Goal: Find specific page/section: Find specific page/section

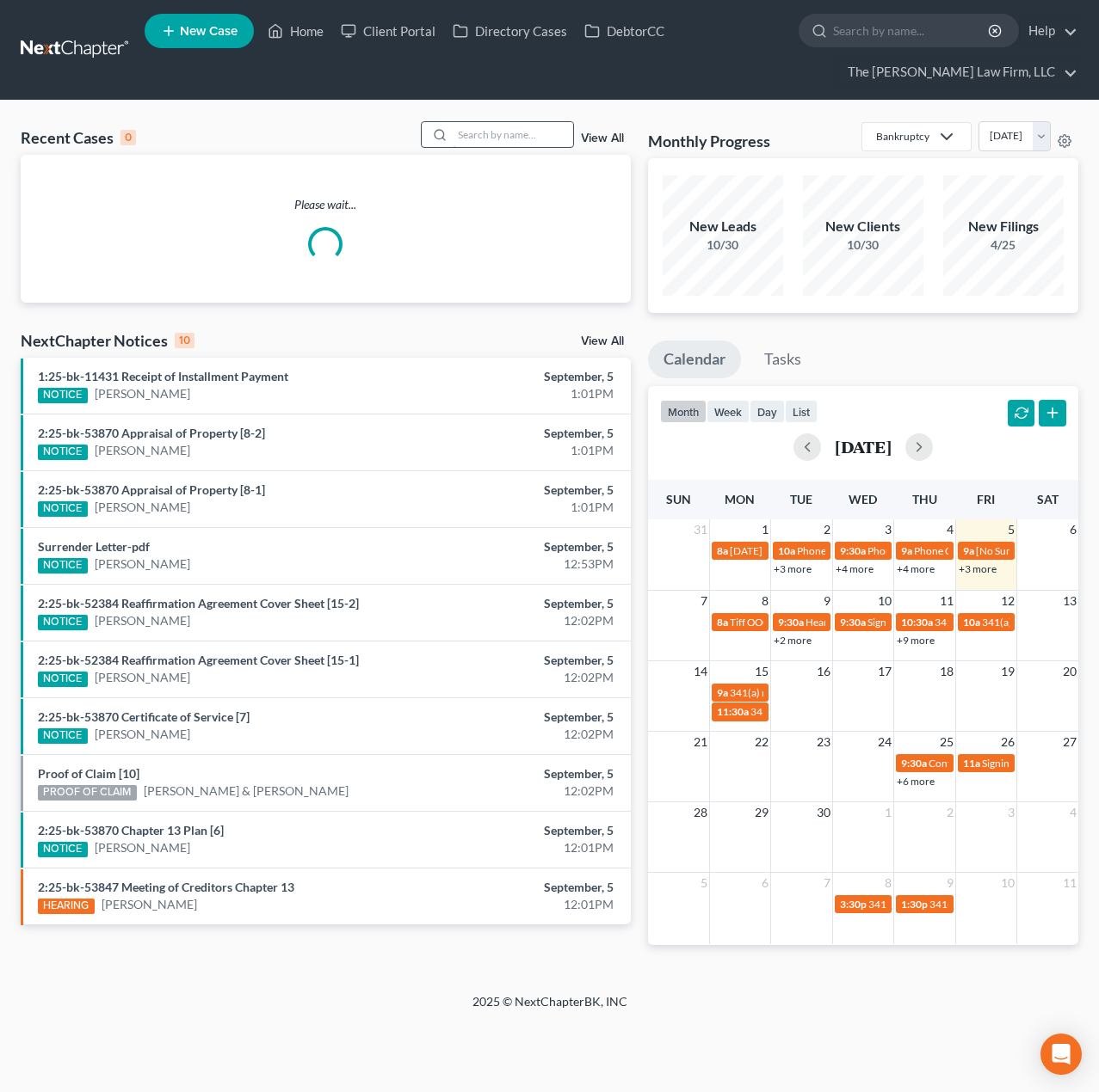
click at [520, 141] on input "search" at bounding box center [512, 134] width 120 height 25
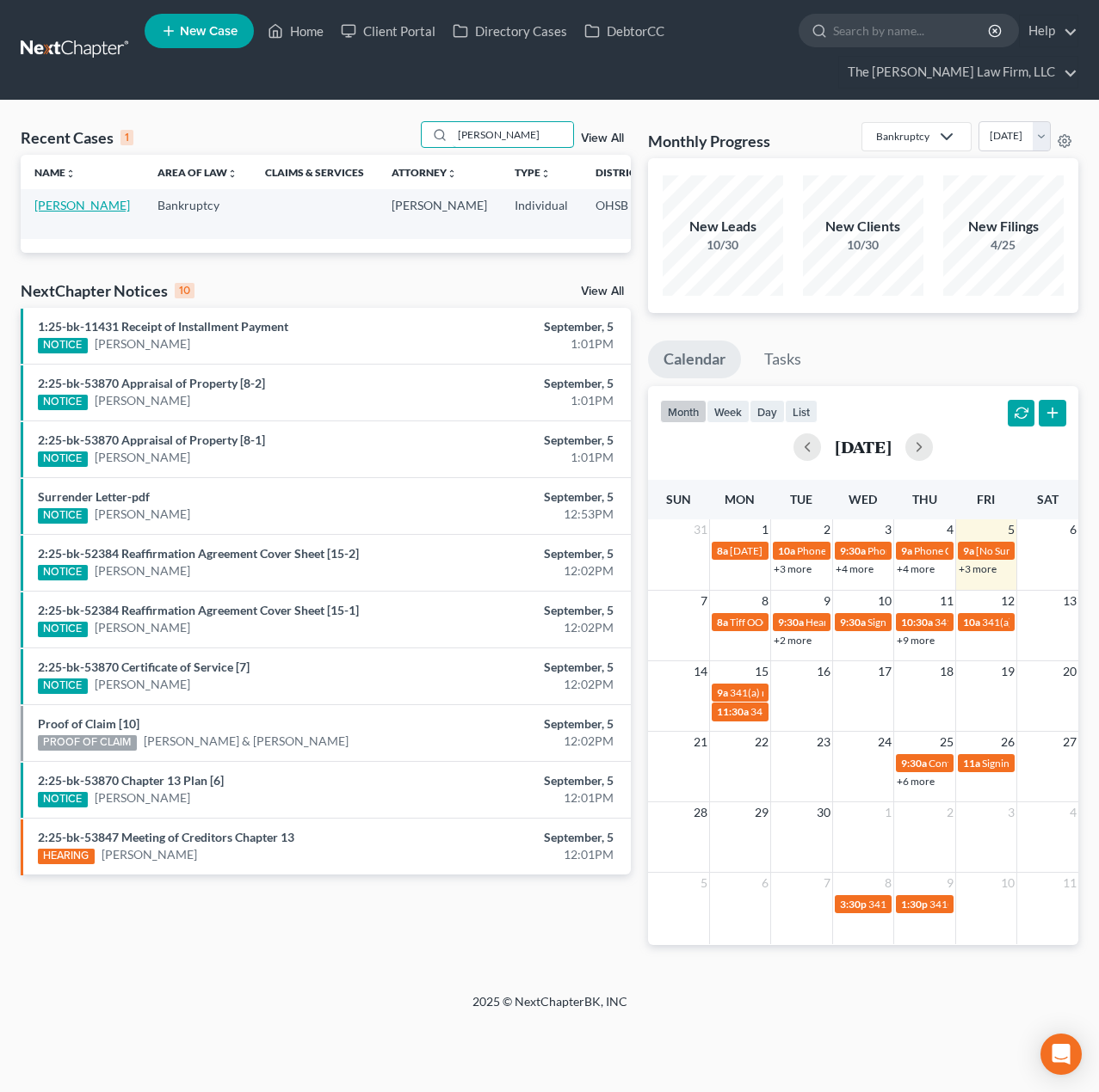
type input "[PERSON_NAME]"
click at [65, 211] on link "[PERSON_NAME]" at bounding box center [82, 205] width 95 height 15
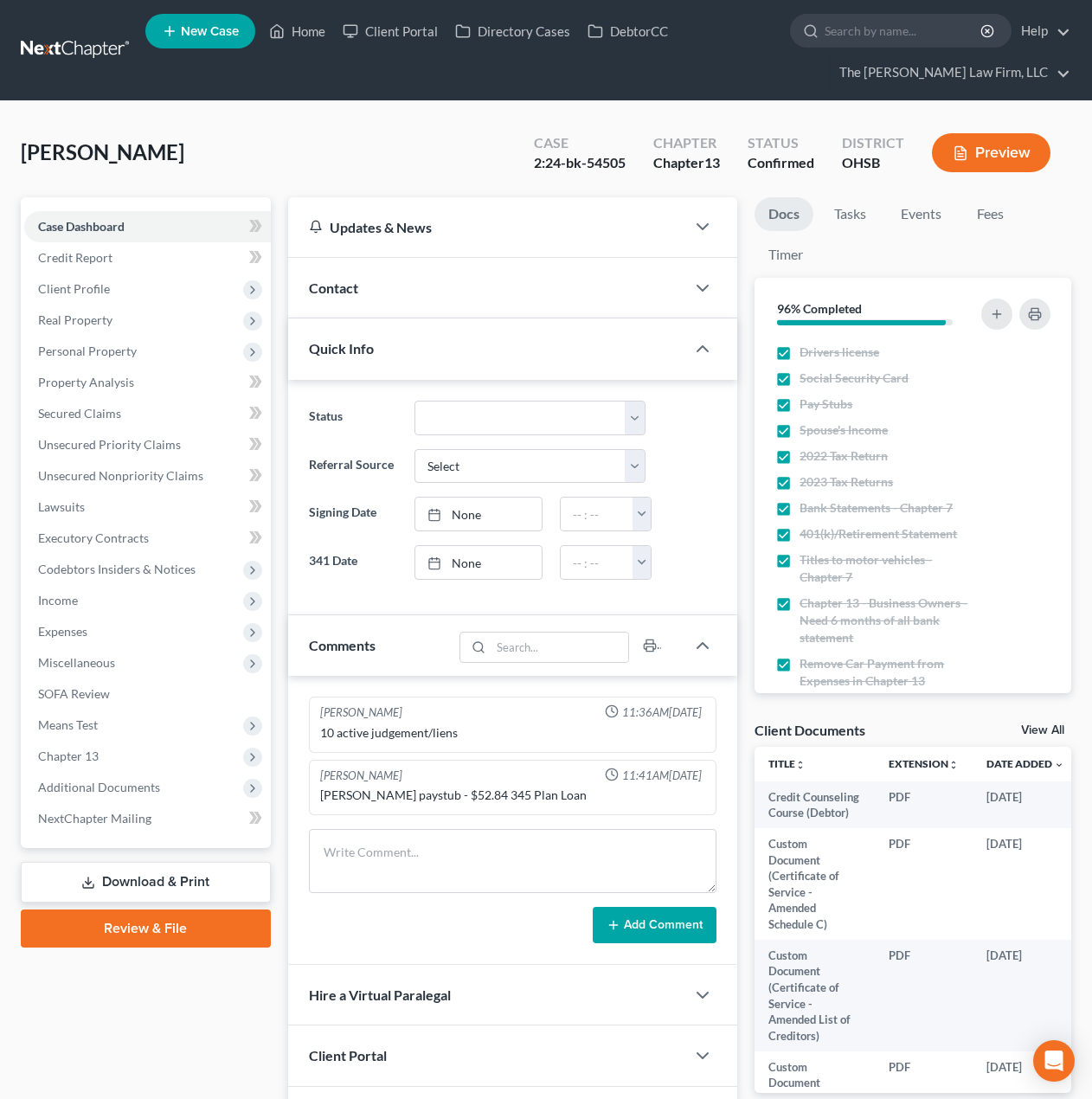
scroll to position [328, 0]
click at [761, 162] on div "Confirmed" at bounding box center [781, 162] width 67 height 20
click at [132, 781] on span "Additional Documents" at bounding box center [99, 787] width 122 height 15
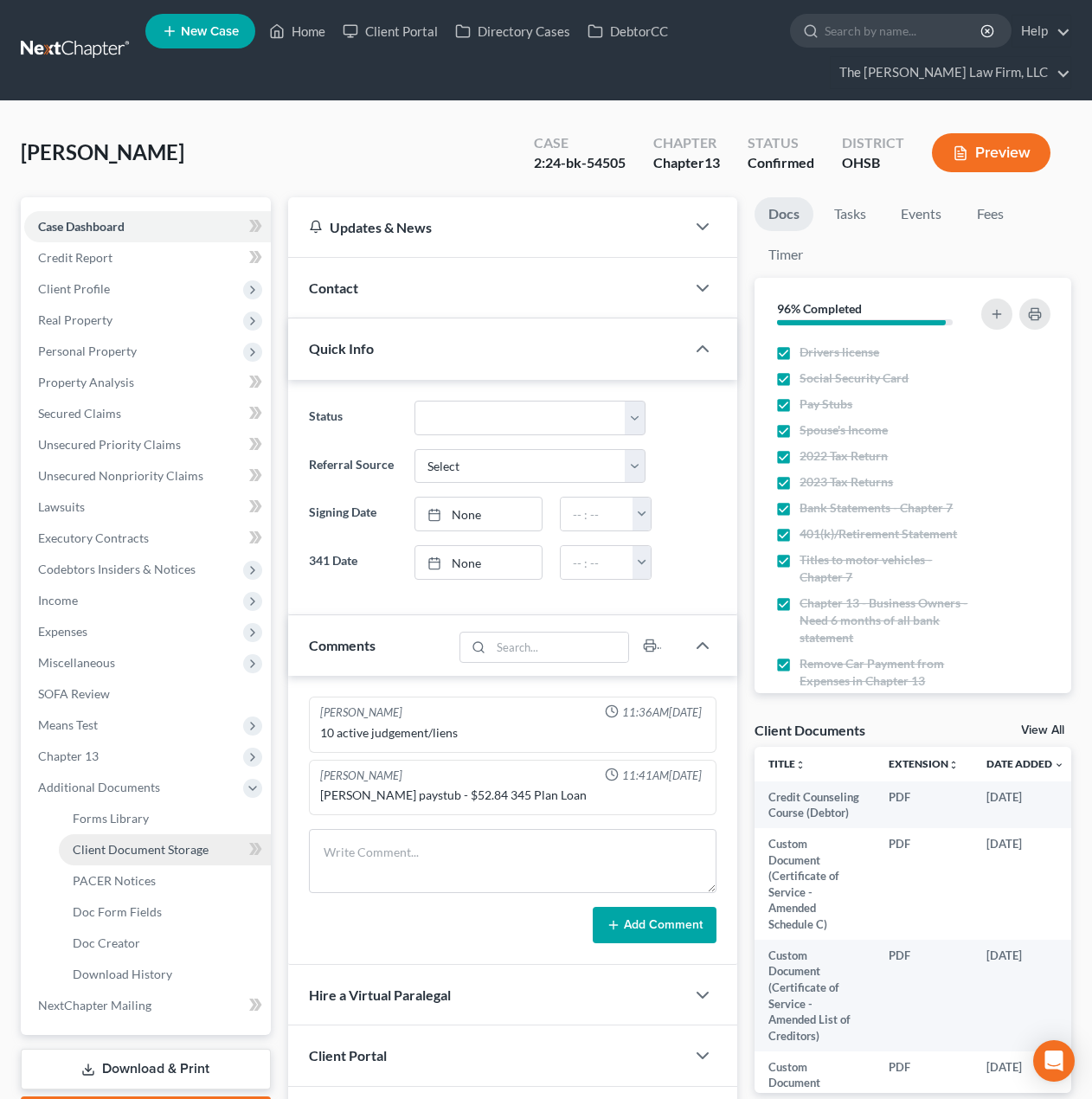
click at [150, 847] on span "Client Document Storage" at bounding box center [140, 849] width 136 height 15
select select "52"
select select "61"
select select "7"
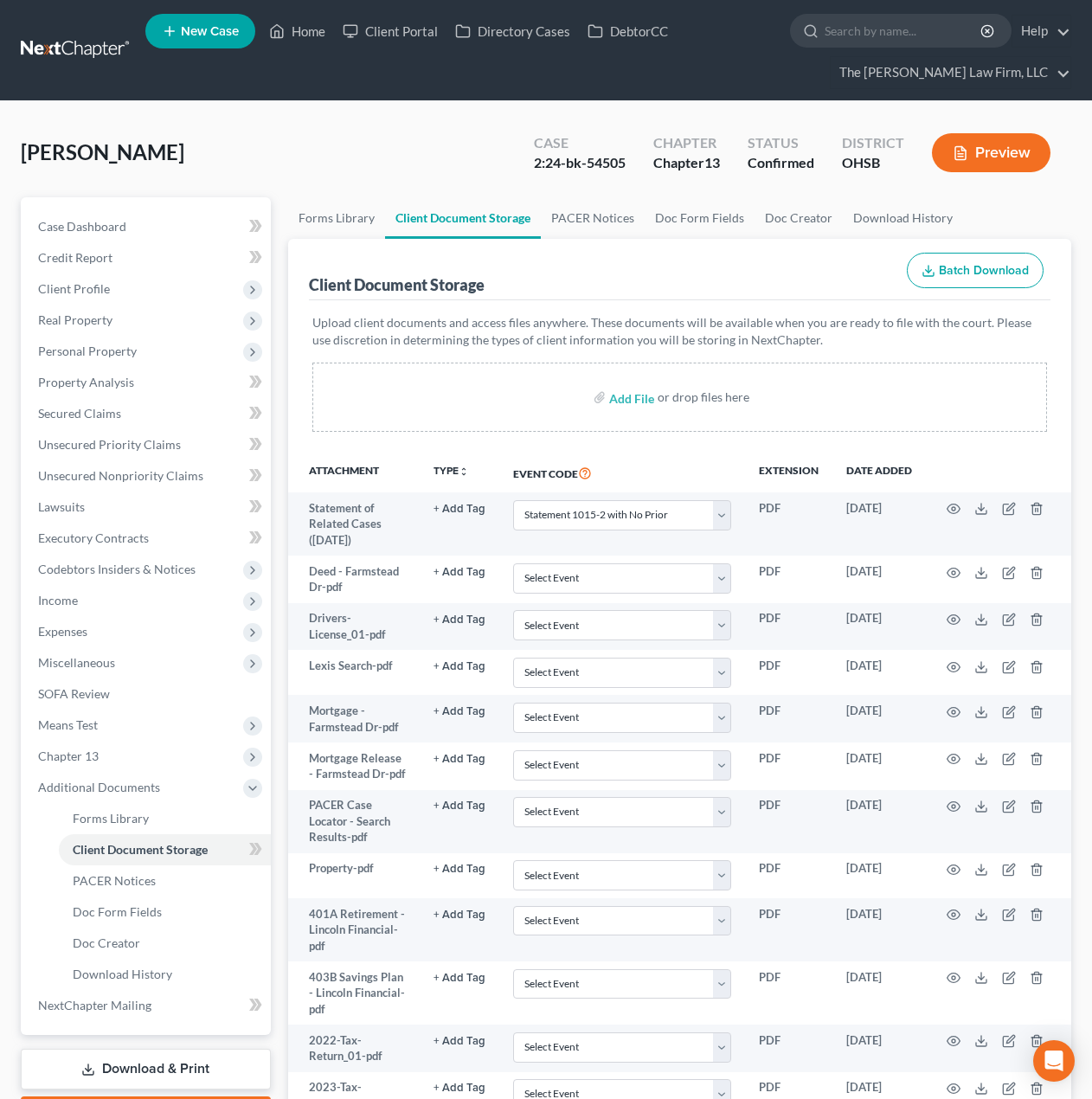
drag, startPoint x: 281, startPoint y: 454, endPoint x: 283, endPoint y: 417, distance: 37.1
click at [100, 632] on span "Expenses" at bounding box center [147, 632] width 247 height 31
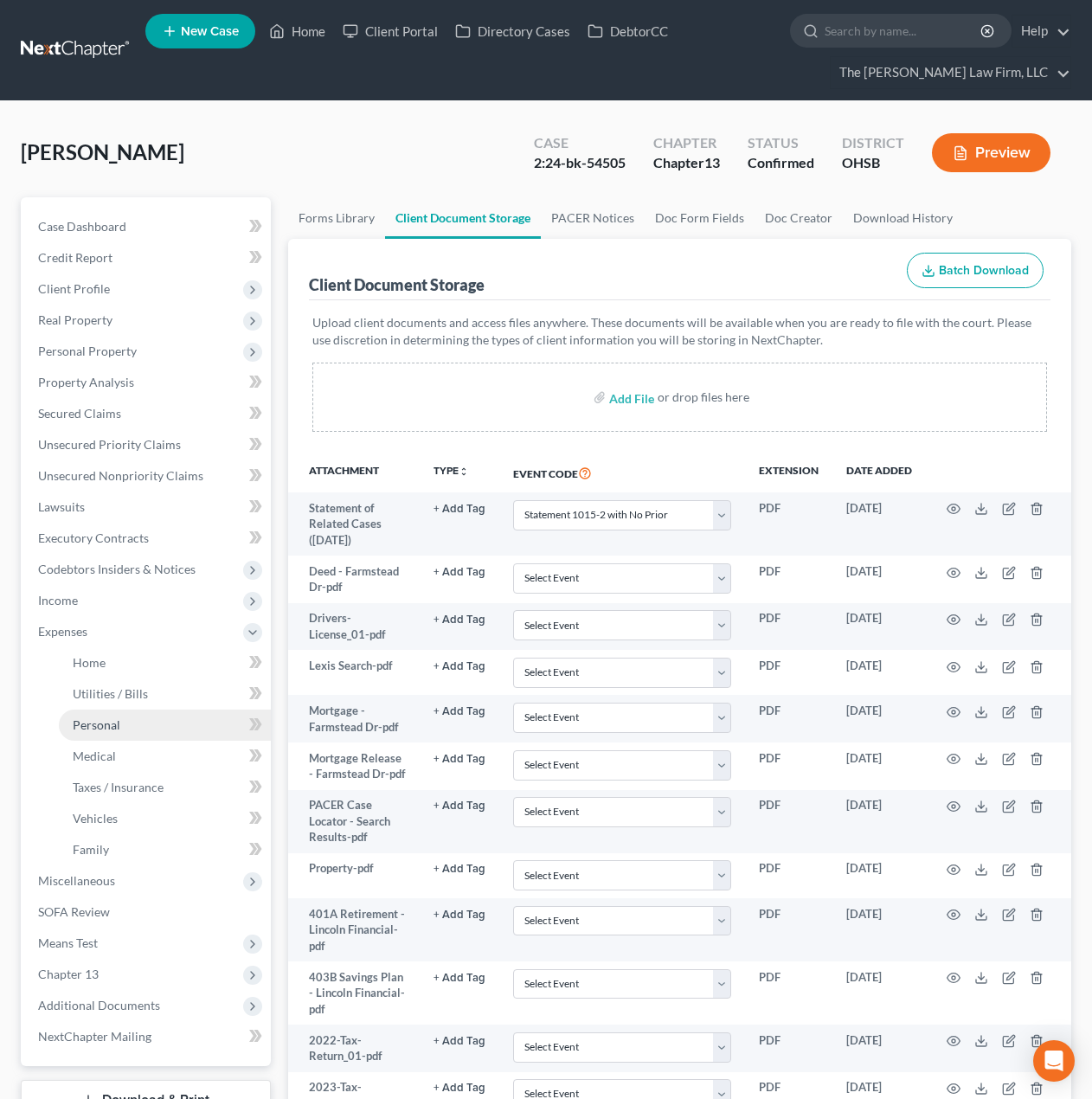
click at [126, 721] on link "Personal" at bounding box center [165, 725] width 212 height 31
